Goal: Transaction & Acquisition: Purchase product/service

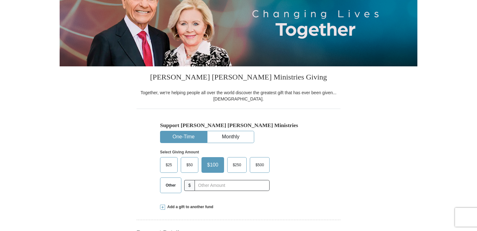
scroll to position [109, 0]
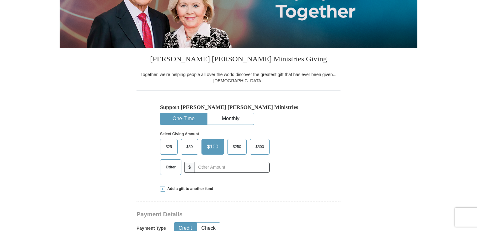
click at [174, 165] on span "Other" at bounding box center [170, 167] width 16 height 9
click at [0, 0] on input "Other" at bounding box center [0, 0] width 0 height 0
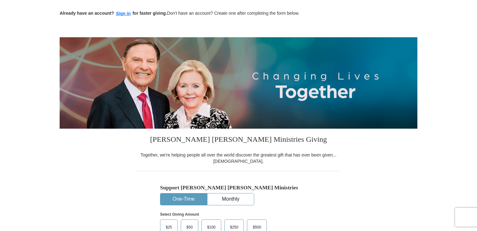
scroll to position [0, 0]
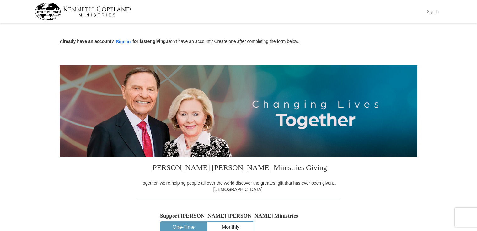
type input "900"
click at [434, 14] on button "Sign In" at bounding box center [432, 12] width 19 height 10
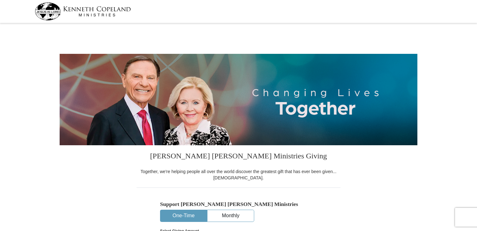
select select "TX"
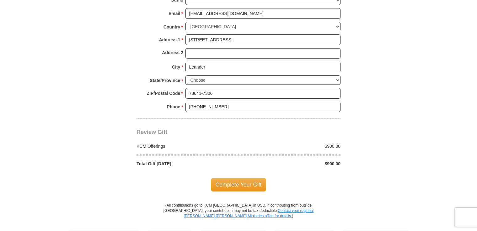
scroll to position [471, 0]
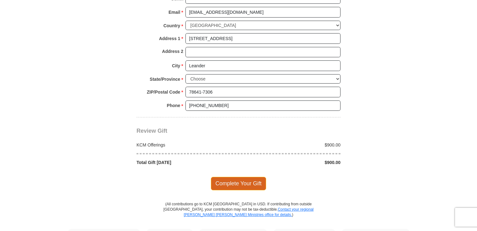
click at [237, 179] on span "Complete Your Gift" at bounding box center [238, 183] width 55 height 13
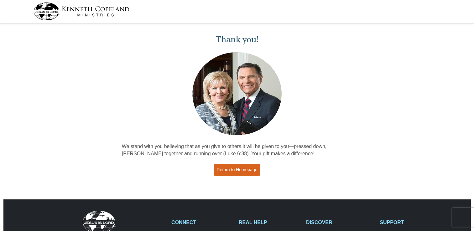
click at [237, 175] on link "Return to Homepage" at bounding box center [237, 170] width 46 height 12
